Goal: Register for event/course

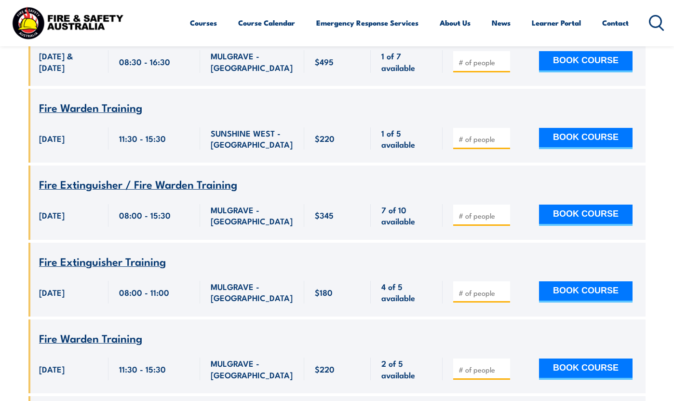
scroll to position [784, 0]
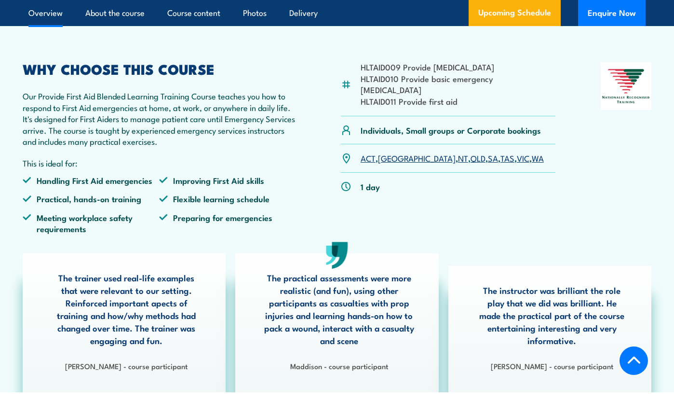
scroll to position [265, 0]
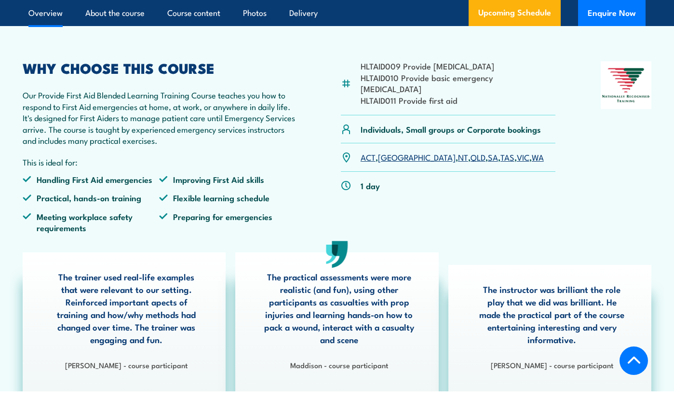
click at [517, 163] on link "VIC" at bounding box center [523, 157] width 13 height 12
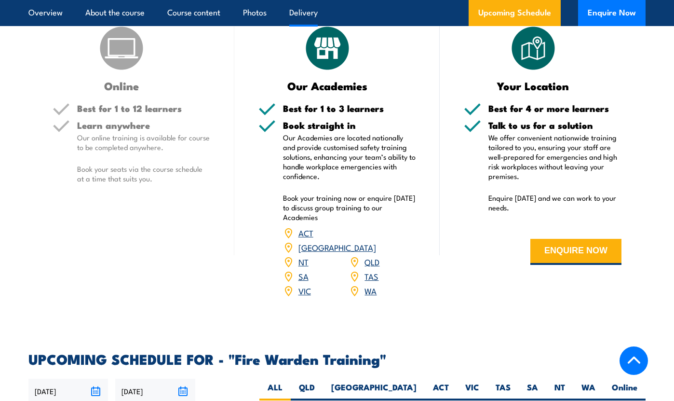
scroll to position [1186, 0]
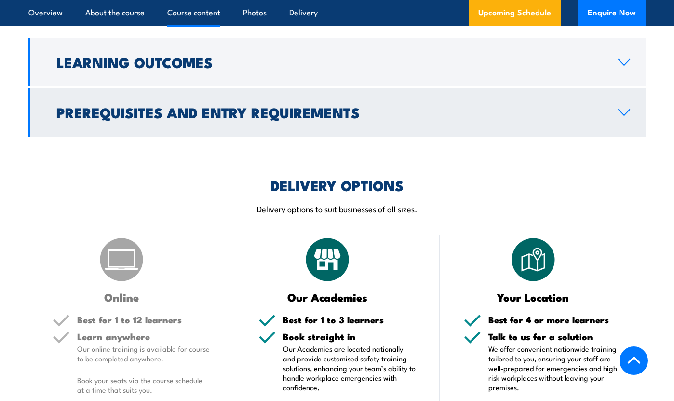
click at [371, 118] on h2 "Prerequisites and Entry Requirements" at bounding box center [329, 112] width 546 height 13
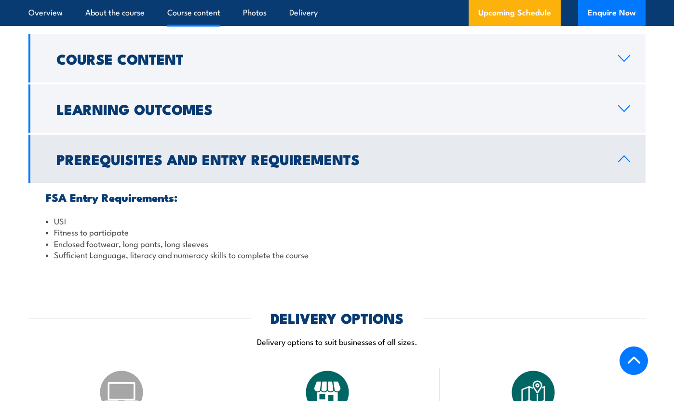
scroll to position [899, 0]
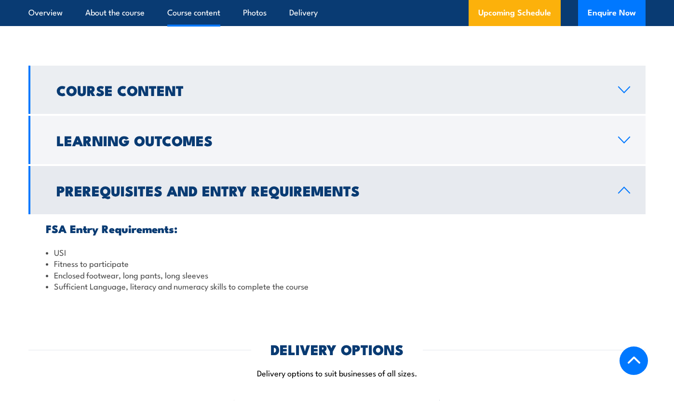
click at [400, 114] on link "Course Content" at bounding box center [336, 90] width 617 height 48
